Goal: Task Accomplishment & Management: Manage account settings

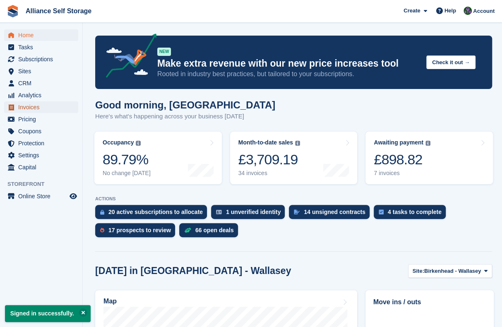
click at [41, 106] on span "Invoices" at bounding box center [43, 107] width 50 height 12
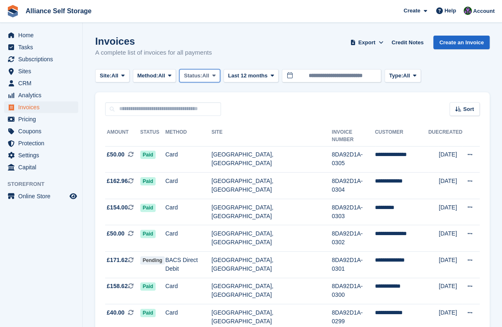
click at [196, 79] on span "Status:" at bounding box center [193, 76] width 18 height 8
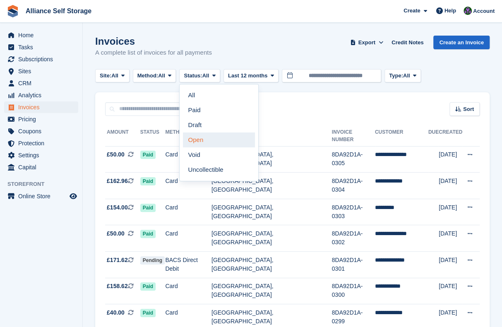
click at [215, 144] on link "Open" at bounding box center [219, 139] width 72 height 15
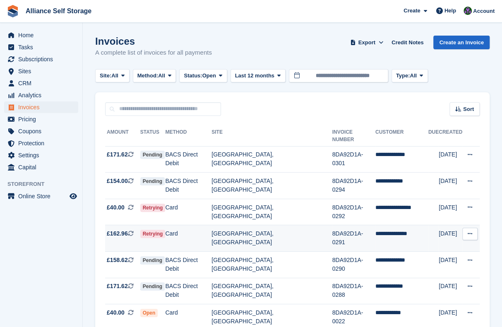
click at [205, 225] on td "Card" at bounding box center [188, 238] width 46 height 26
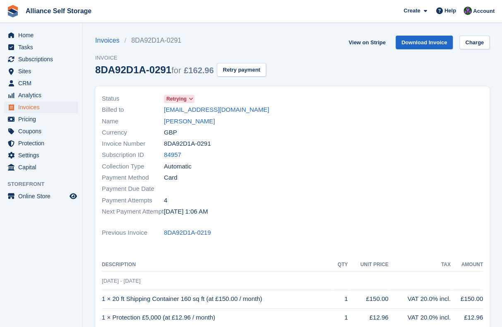
click at [293, 75] on div "Invoices 8DA92D1A-0291 Invoice 8DA92D1A-0291 for £162.96 Retry payment View on …" at bounding box center [292, 61] width 394 height 51
click at [476, 46] on link "Charge" at bounding box center [474, 43] width 30 height 14
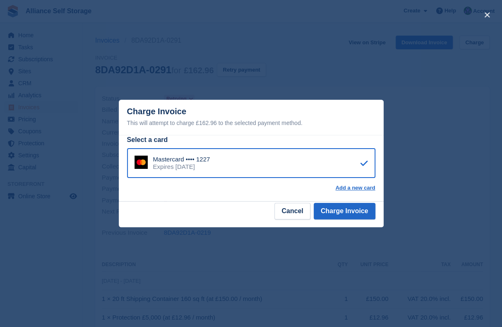
click at [399, 125] on div "close" at bounding box center [251, 163] width 502 height 327
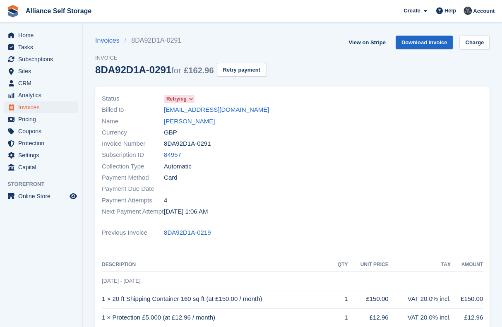
click at [317, 62] on div "Invoices 8DA92D1A-0291 Invoice 8DA92D1A-0291 for £162.96 Retry payment View on …" at bounding box center [292, 61] width 394 height 51
click at [87, 81] on section "Invoices 8DA92D1A-0291 Invoice 8DA92D1A-0291 for £162.96 Retry payment View on …" at bounding box center [292, 249] width 419 height 498
click at [471, 44] on link "Charge" at bounding box center [474, 43] width 30 height 14
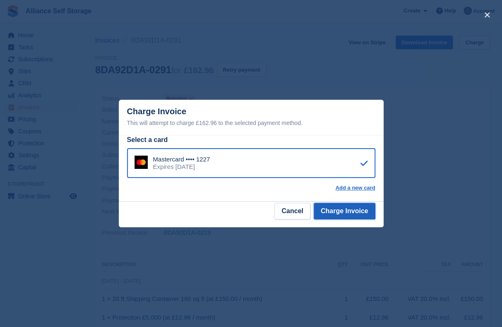
click at [346, 217] on button "Charge Invoice" at bounding box center [345, 211] width 62 height 17
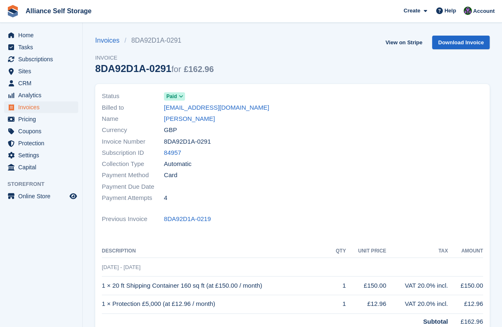
click at [342, 55] on div "Invoices 8DA92D1A-0291 Invoice 8DA92D1A-0291 for £162.96 View on Stripe Downloa…" at bounding box center [292, 60] width 394 height 48
